Goal: Navigation & Orientation: Find specific page/section

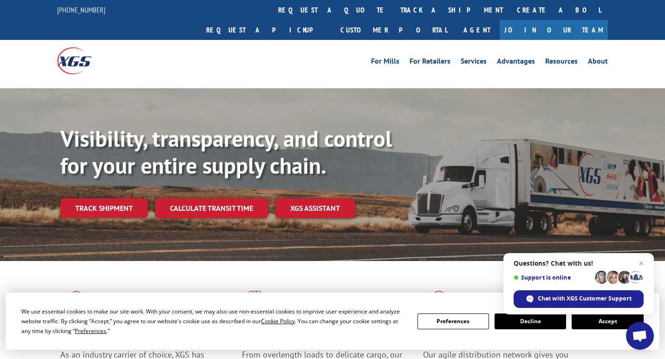
click at [18, 131] on div "Visibility, transparency, and control for your entire supply chain. Track shipm…" at bounding box center [332, 183] width 665 height 191
click at [603, 58] on link "About" at bounding box center [598, 63] width 20 height 10
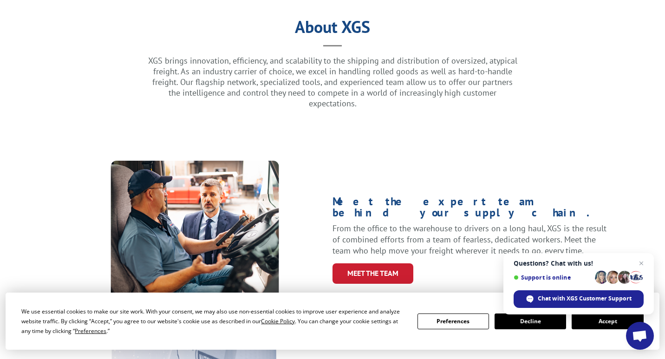
scroll to position [246, 0]
click at [611, 322] on button "Accept" at bounding box center [607, 321] width 71 height 16
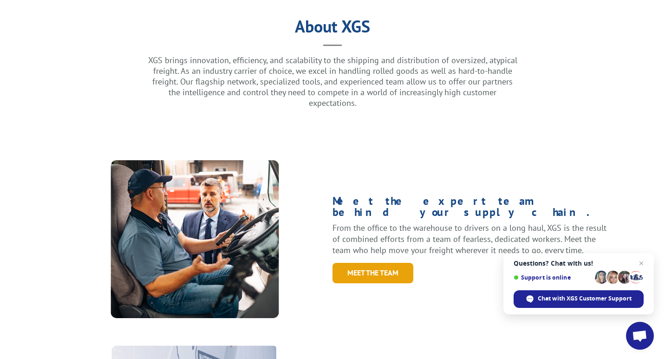
click at [375, 263] on link "Meet the Team" at bounding box center [372, 273] width 81 height 20
